Goal: Transaction & Acquisition: Purchase product/service

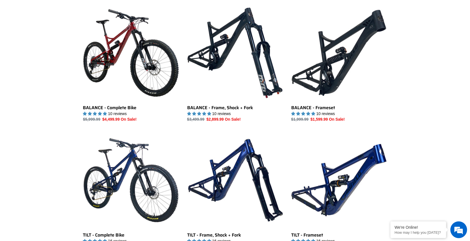
scroll to position [539, 0]
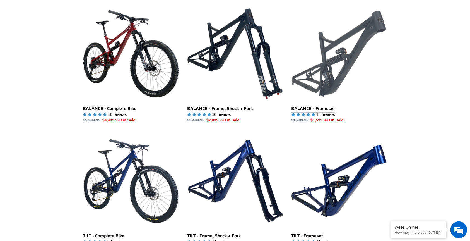
click at [328, 67] on link "BALANCE - Frameset" at bounding box center [339, 64] width 96 height 117
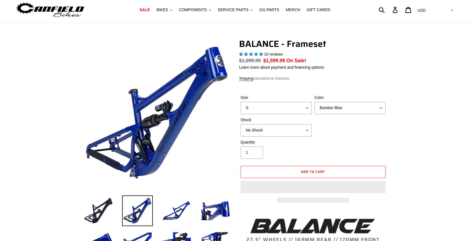
select select "highest-rating"
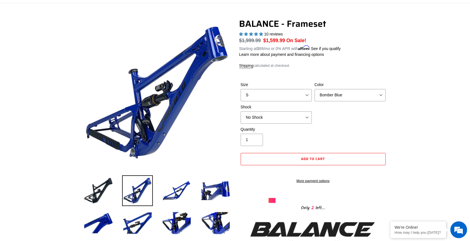
scroll to position [36, 0]
click at [296, 114] on select "No Shock Cane Creek Kitsuma Air Öhlins TTX2 Air EXT Storia V3-S" at bounding box center [276, 117] width 71 height 12
click at [241, 111] on select "No Shock Cane Creek Kitsuma Air Öhlins TTX2 Air EXT Storia V3-S" at bounding box center [276, 117] width 71 height 12
click at [304, 117] on select "No Shock Cane Creek Kitsuma Air Öhlins TTX2 Air EXT Storia V3-S" at bounding box center [276, 117] width 71 height 12
click at [241, 111] on select "No Shock Cane Creek Kitsuma Air Öhlins TTX2 Air EXT Storia V3-S" at bounding box center [276, 117] width 71 height 12
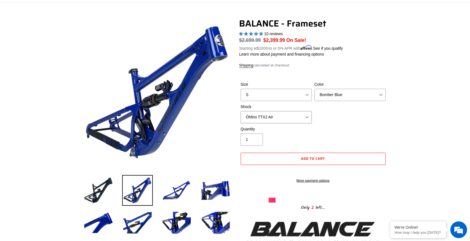
click at [305, 118] on select "No Shock Cane Creek Kitsuma Air Öhlins TTX2 Air EXT Storia V3-S" at bounding box center [276, 117] width 71 height 12
select select "No Shock"
click at [241, 111] on select "No Shock Cane Creek Kitsuma Air Öhlins TTX2 Air EXT Storia V3-S" at bounding box center [276, 117] width 71 height 12
click at [361, 92] on select "Bomber Blue Goat's Blood Stealth Black" at bounding box center [350, 95] width 71 height 12
select select "Stealth Black"
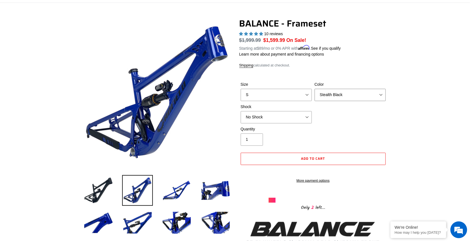
click at [315, 89] on select "Bomber Blue Goat's Blood Stealth Black" at bounding box center [350, 95] width 71 height 12
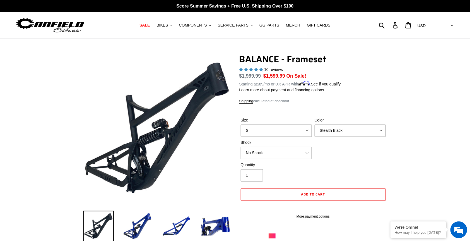
click at [275, 75] on span "$1,599.99" at bounding box center [274, 76] width 22 height 6
click at [315, 73] on dl "Regular price $1,999.99 Sale price $1,599.99 On Sale! Unit price / per Starting…" at bounding box center [313, 79] width 148 height 15
